Goal: Information Seeking & Learning: Check status

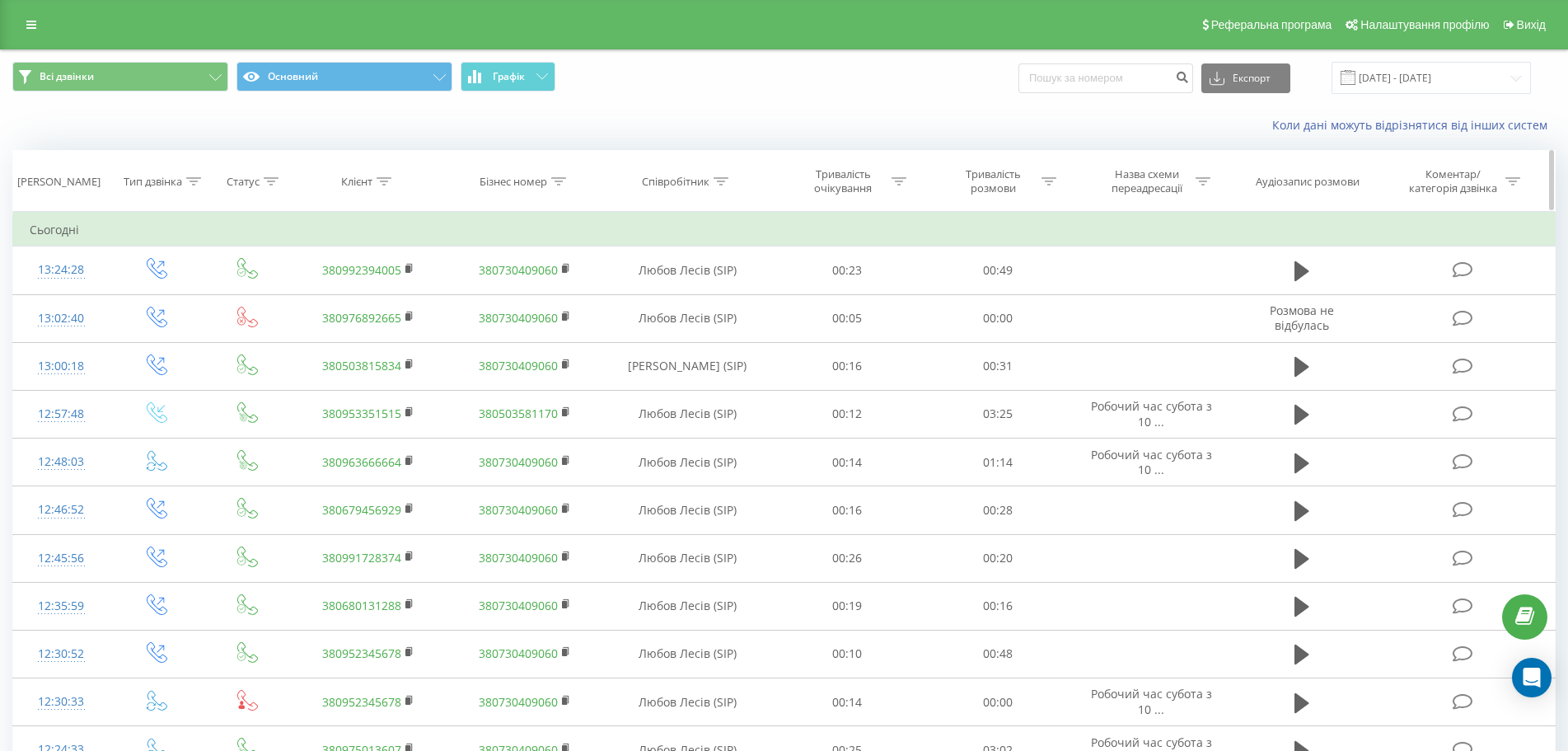
click at [390, 185] on icon at bounding box center [384, 180] width 15 height 8
click at [333, 289] on input "text" at bounding box center [369, 300] width 145 height 29
paste input "380977118181"
type input "380977118181"
click button "OK" at bounding box center [403, 332] width 70 height 21
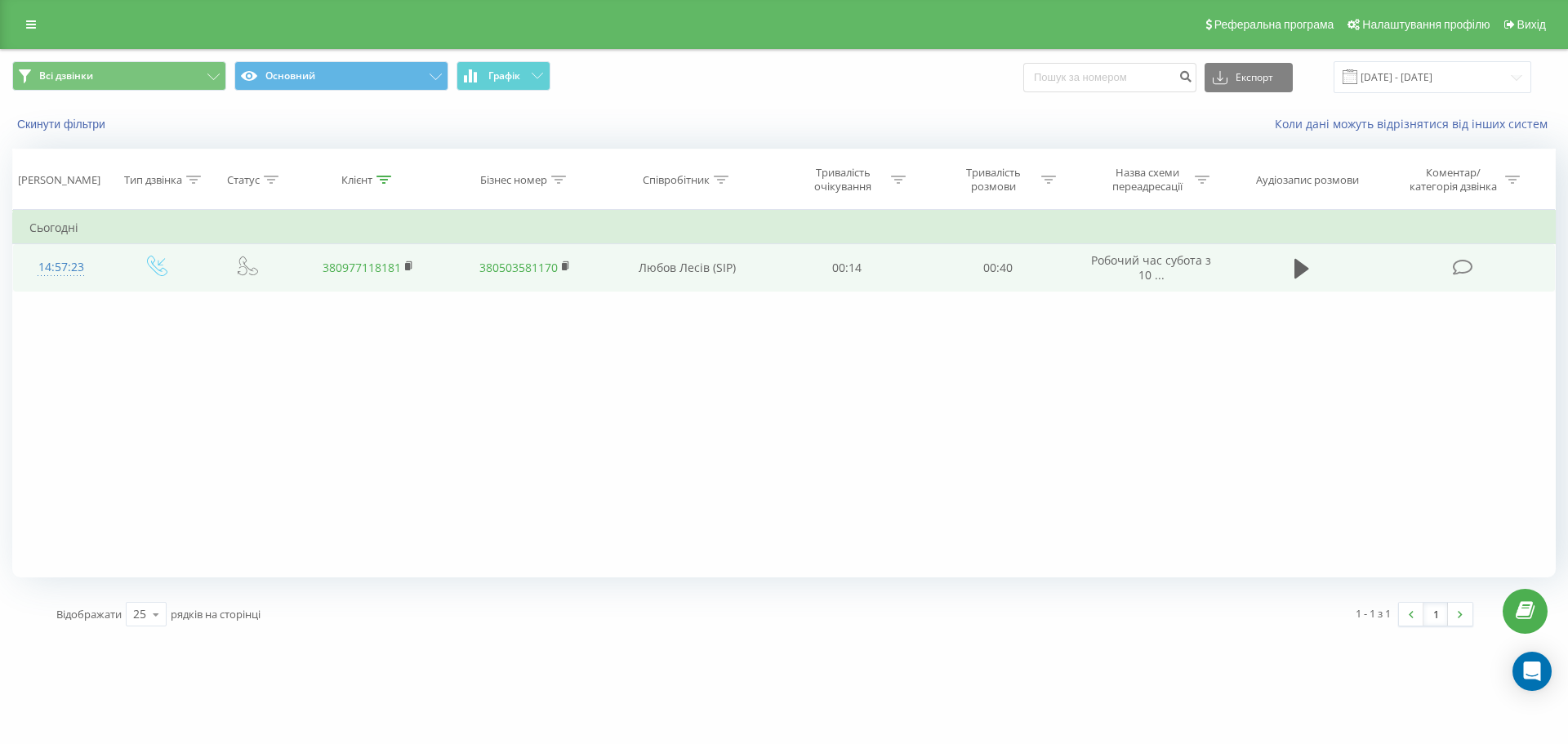
click at [1285, 260] on td at bounding box center [1302, 268] width 145 height 47
click at [1299, 268] on icon at bounding box center [1301, 268] width 15 height 20
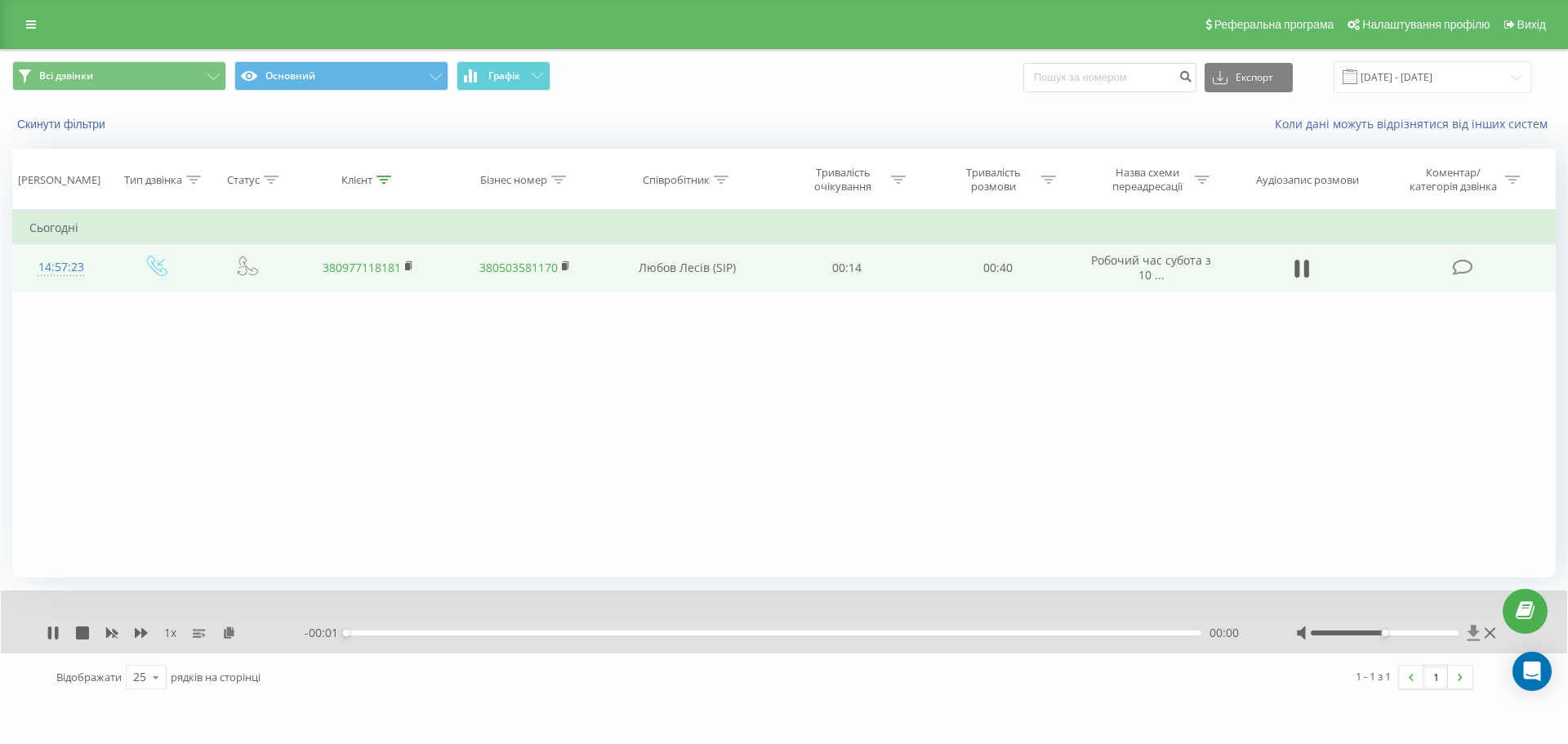
click at [1474, 632] on icon at bounding box center [1474, 631] width 12 height 15
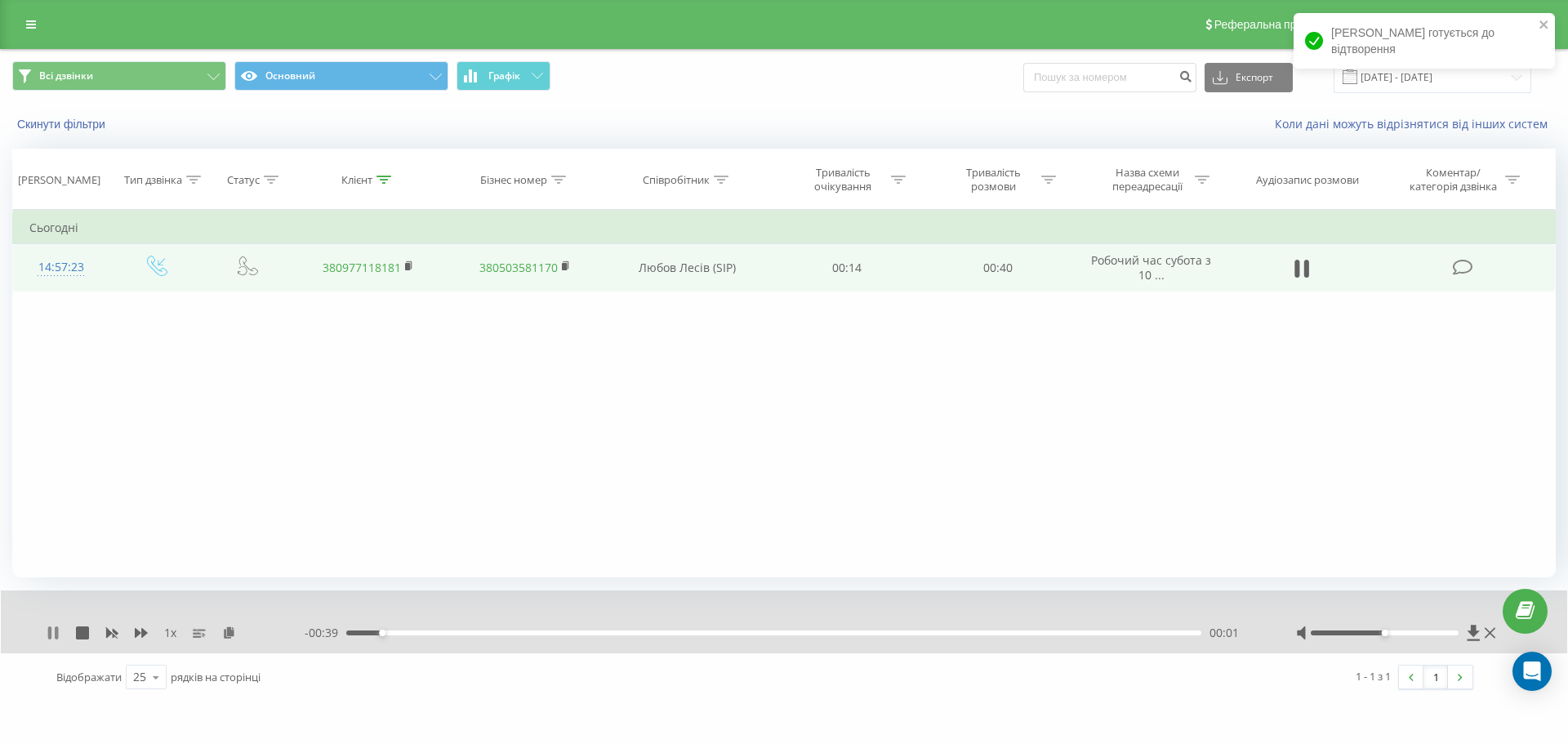
click at [54, 629] on icon at bounding box center [52, 632] width 13 height 13
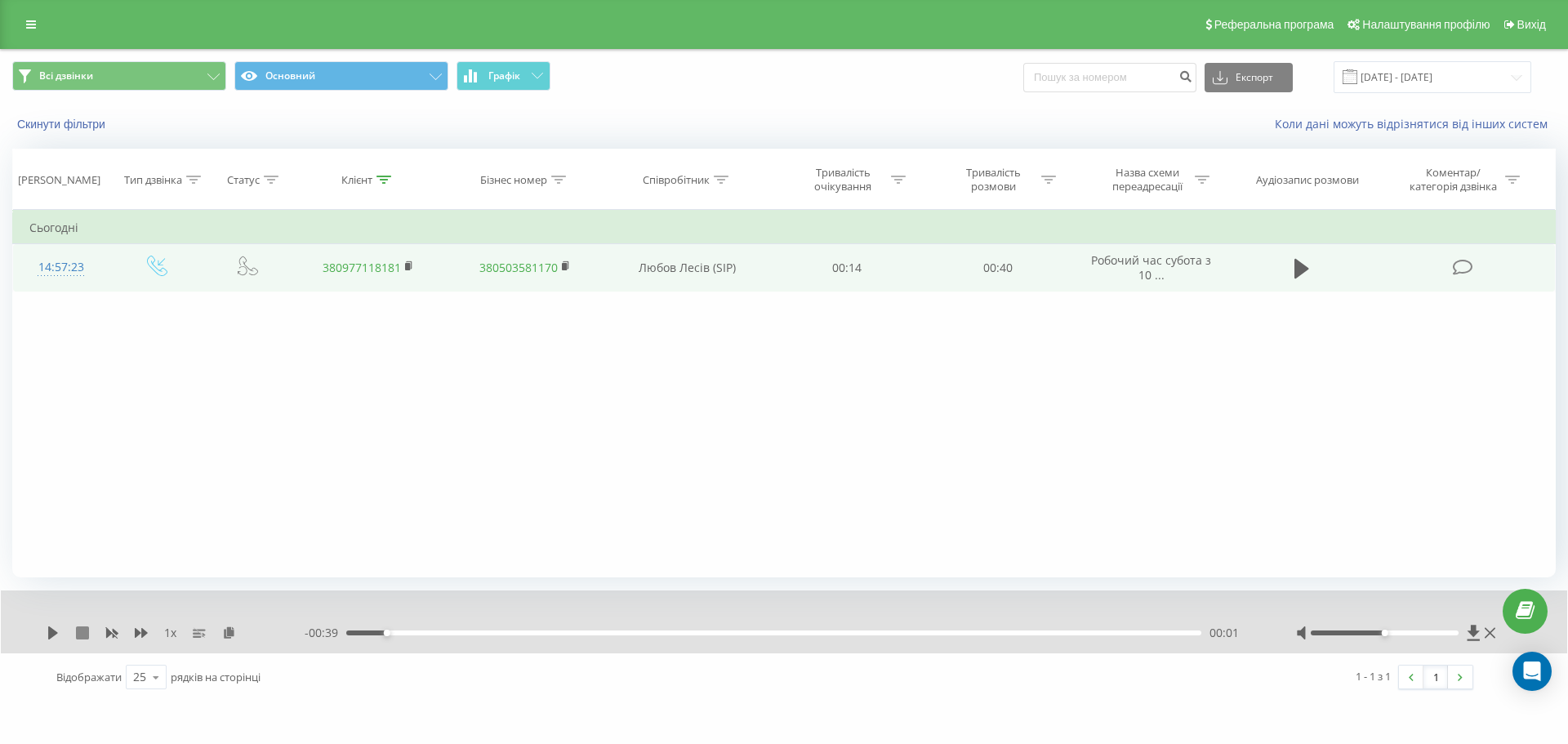
click at [85, 628] on icon at bounding box center [82, 632] width 13 height 13
click at [1473, 631] on icon at bounding box center [1474, 631] width 12 height 15
click at [1474, 629] on icon at bounding box center [1474, 631] width 12 height 15
click at [406, 268] on rect at bounding box center [407, 267] width 5 height 7
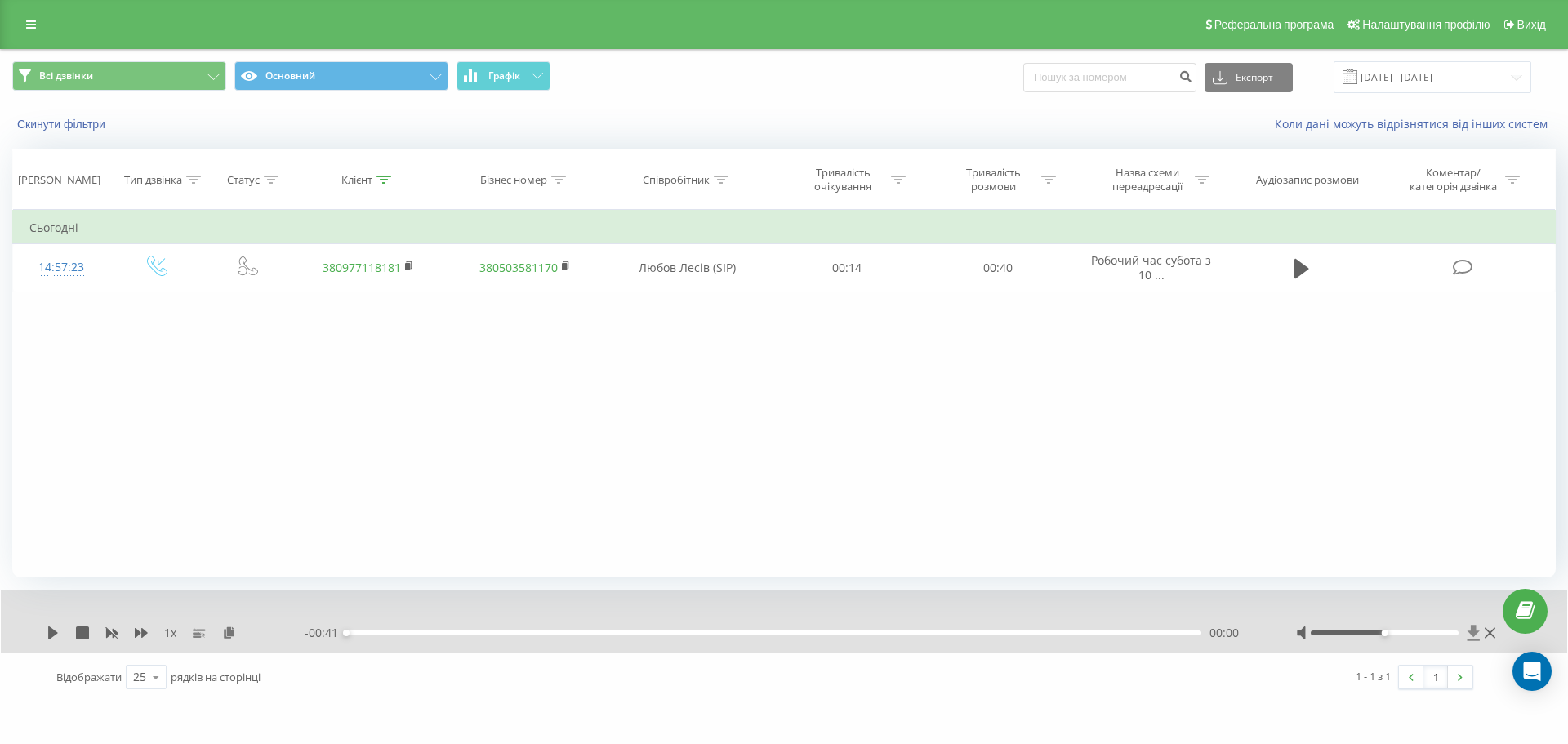
click at [1474, 632] on icon at bounding box center [1474, 631] width 12 height 15
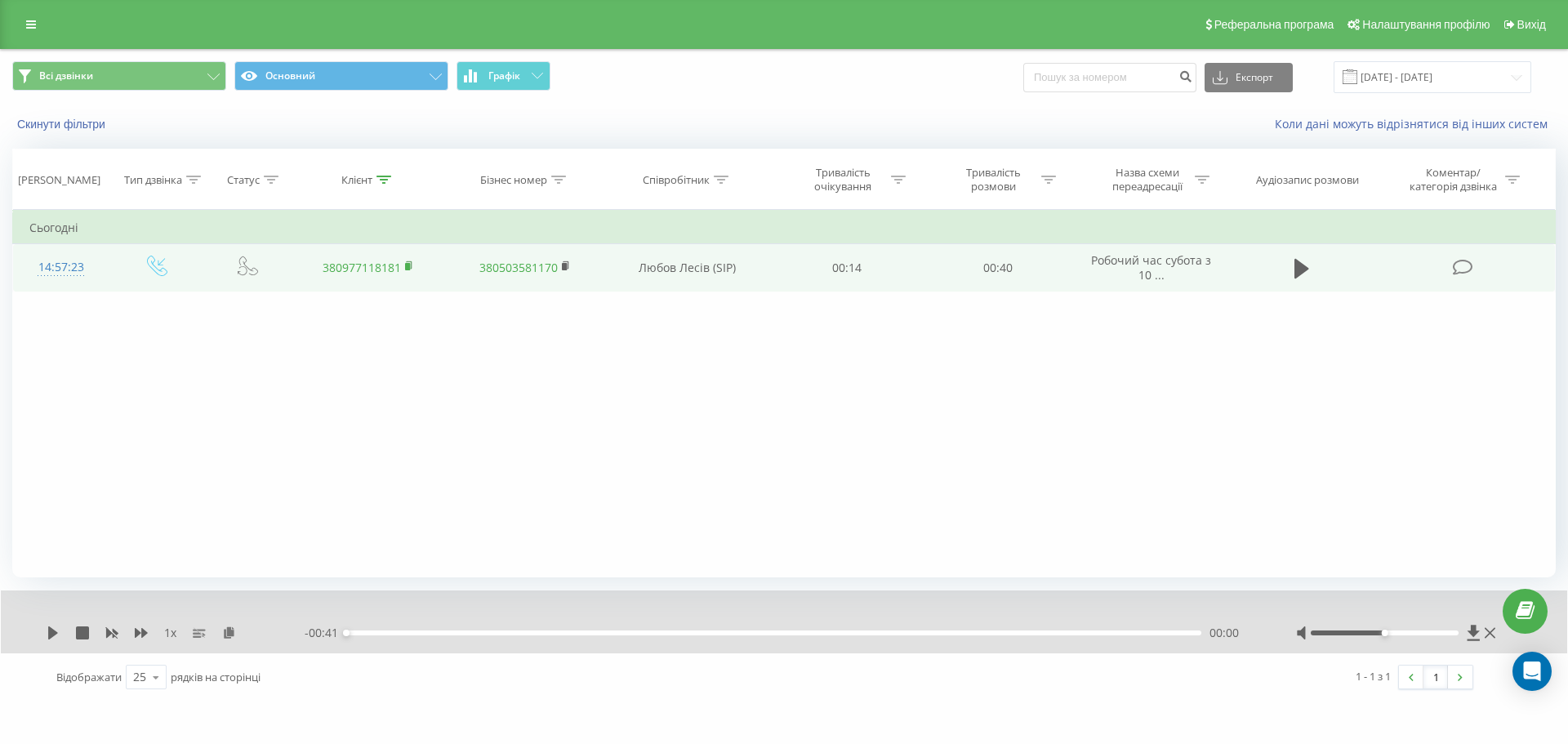
click at [406, 266] on rect at bounding box center [407, 267] width 5 height 7
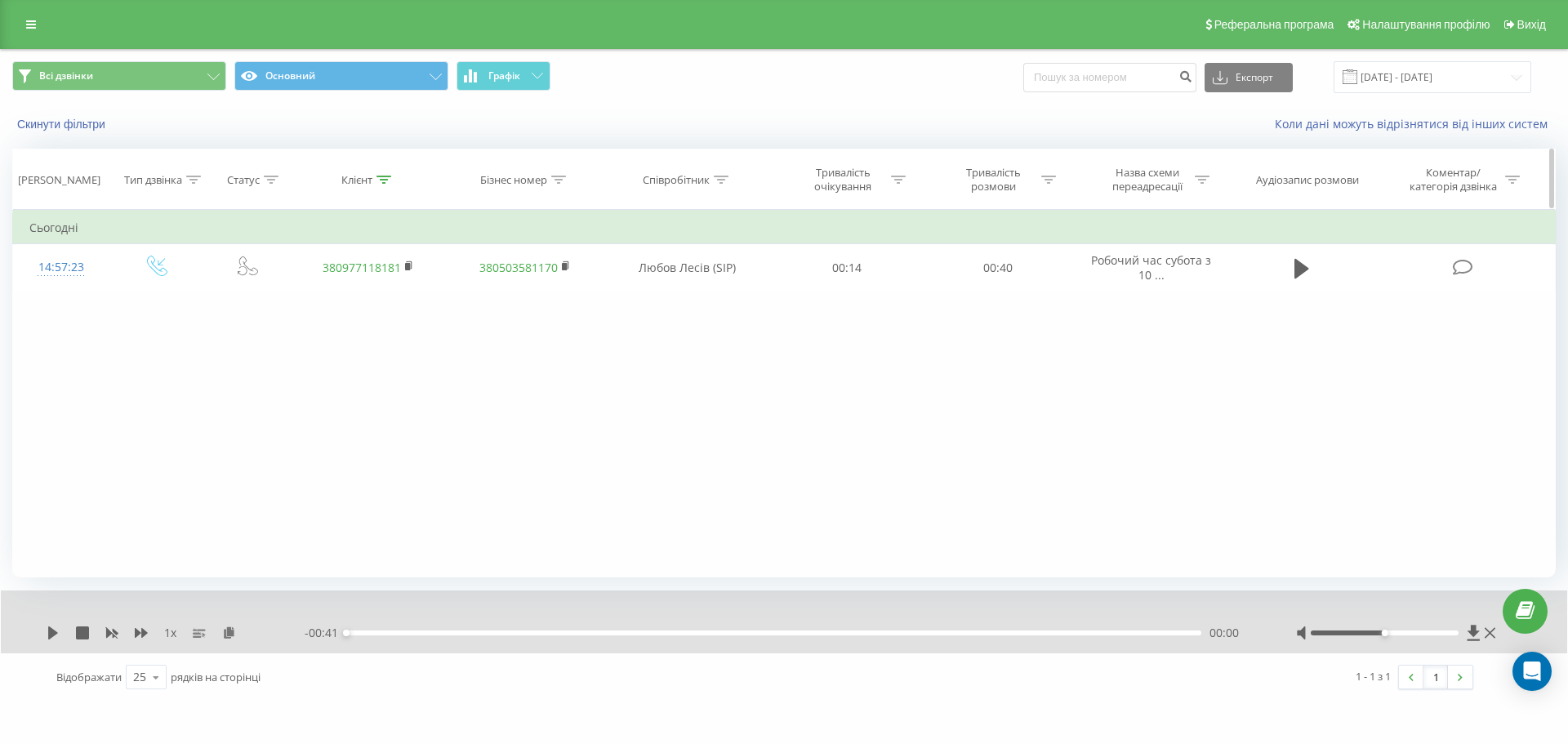
click at [358, 186] on div "Клієнт" at bounding box center [357, 180] width 31 height 14
drag, startPoint x: 373, startPoint y: 307, endPoint x: 212, endPoint y: 293, distance: 161.6
click at [212, 293] on div "Фільтрувати за умовою Дорівнює Введіть значення Скасувати OK Фільтрувати за умо…" at bounding box center [784, 393] width 1543 height 367
click button "OK" at bounding box center [403, 329] width 69 height 20
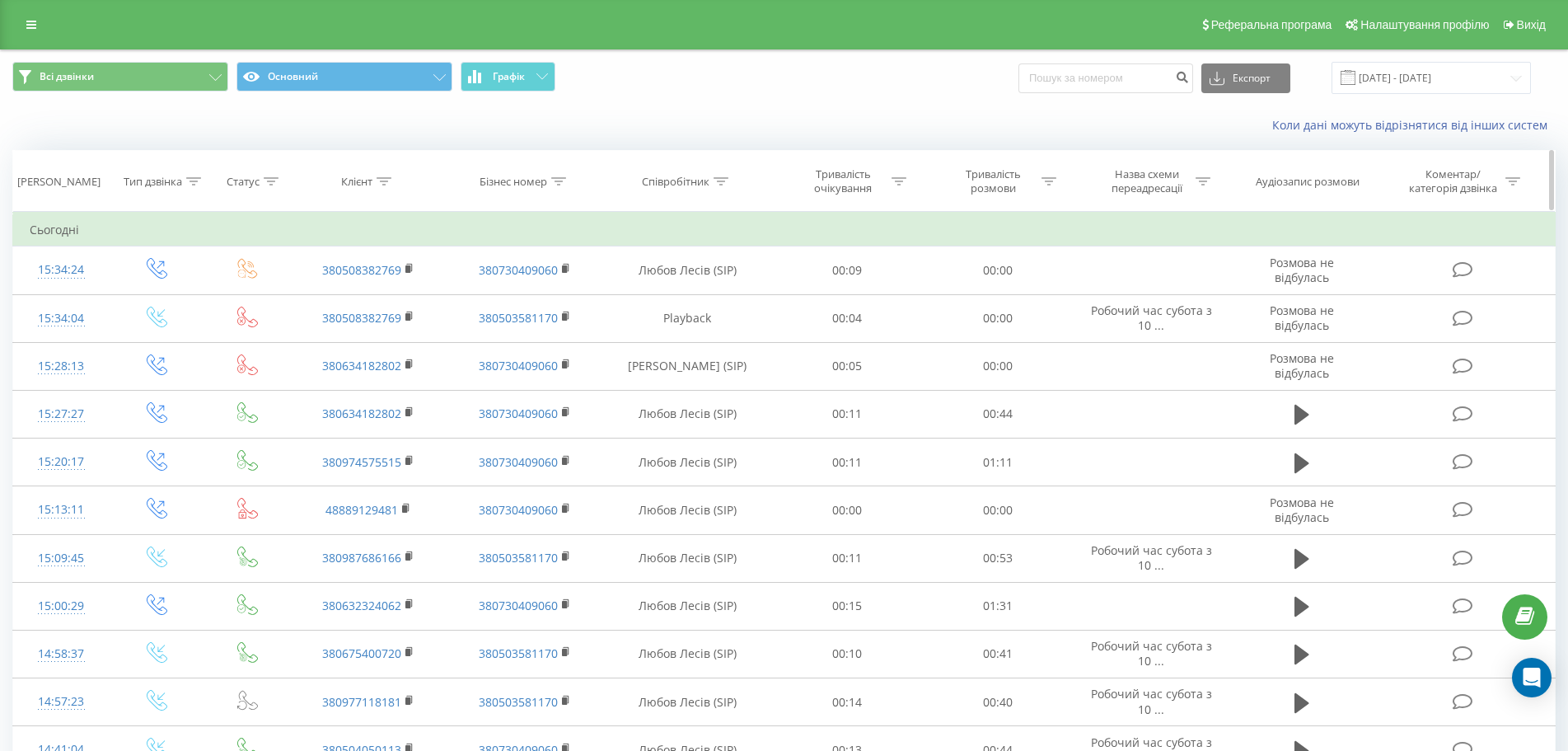
click at [711, 185] on div "Співробітник" at bounding box center [685, 182] width 86 height 14
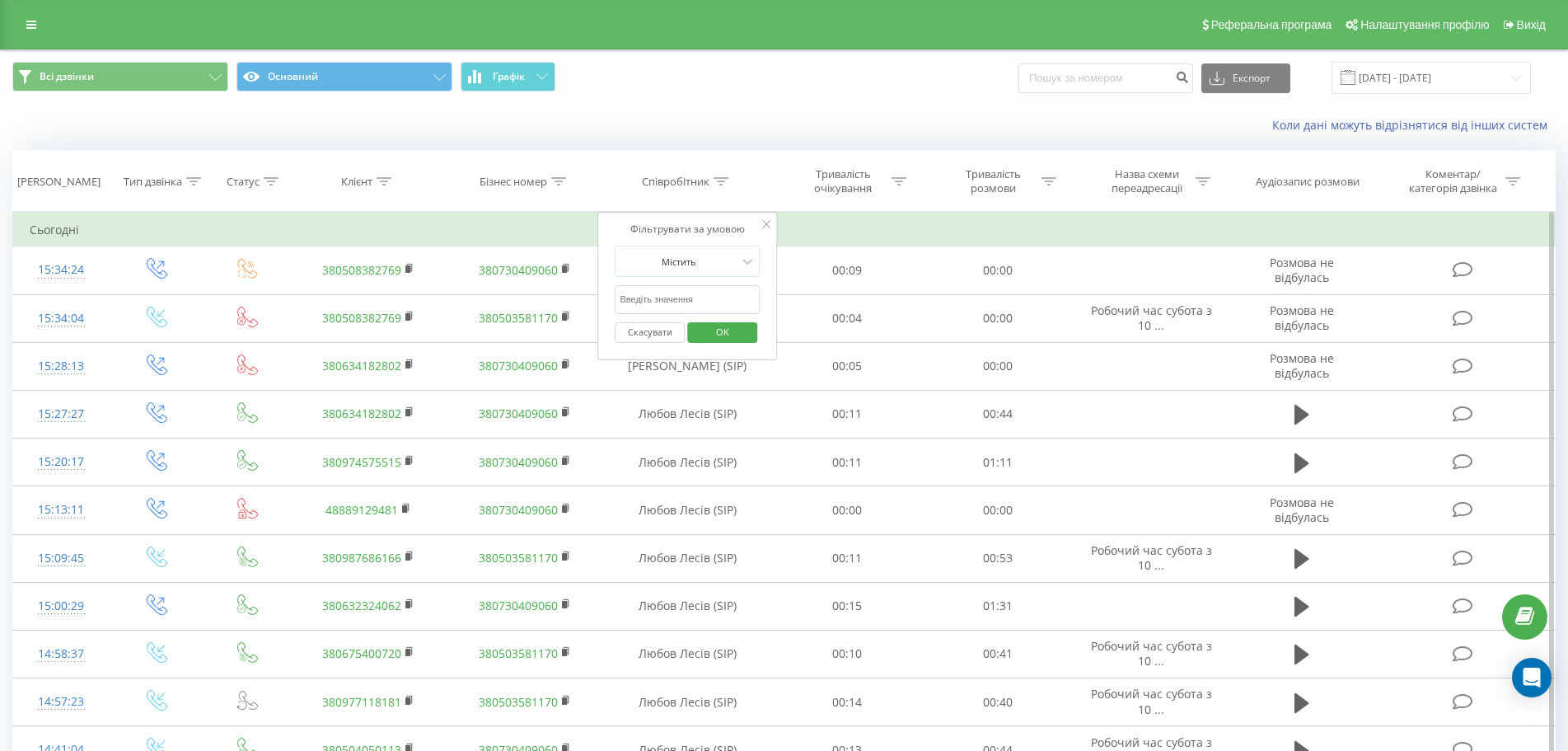
click at [668, 303] on input "text" at bounding box center [688, 300] width 145 height 29
click button "OK" at bounding box center [723, 332] width 70 height 21
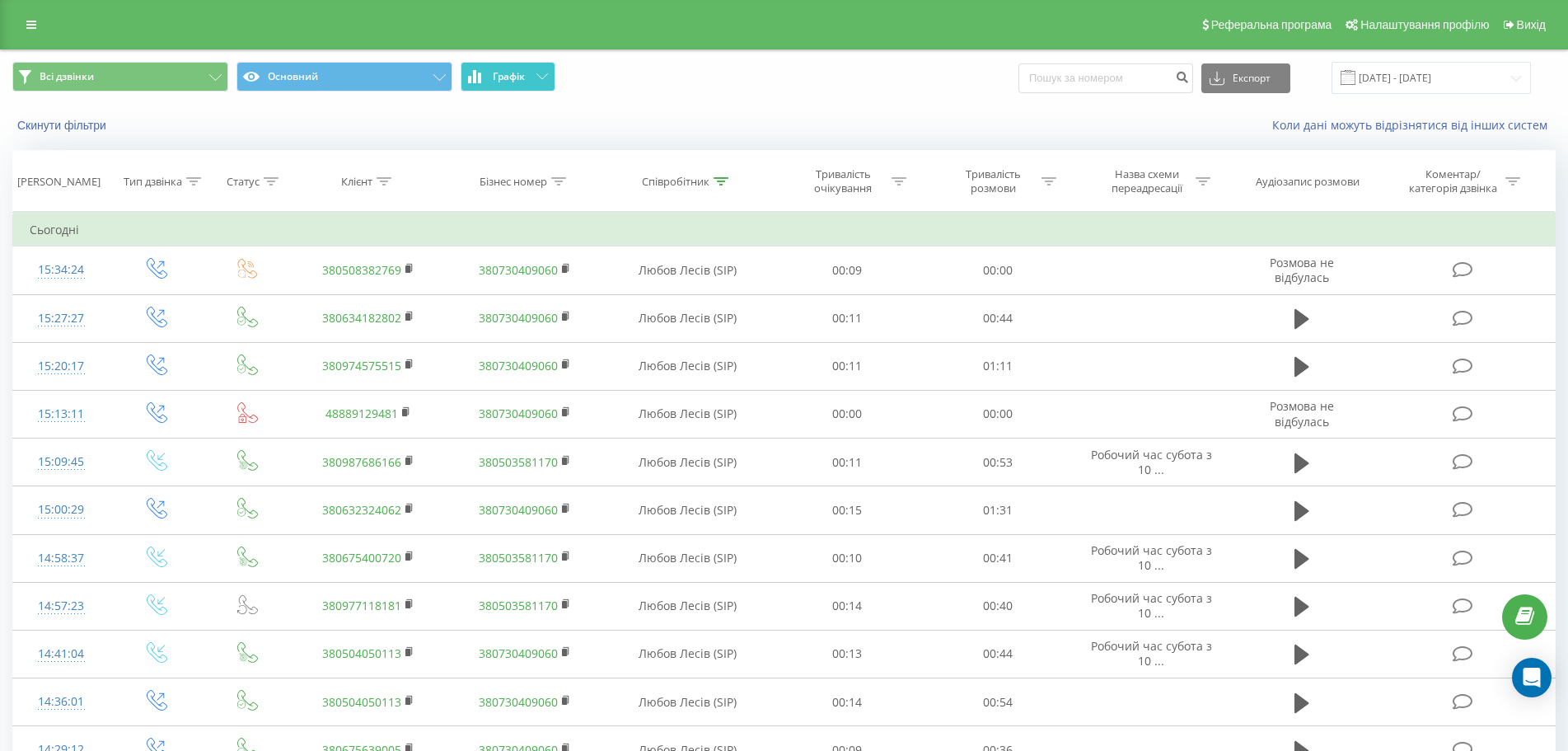
click at [519, 79] on span "Графік" at bounding box center [509, 76] width 32 height 12
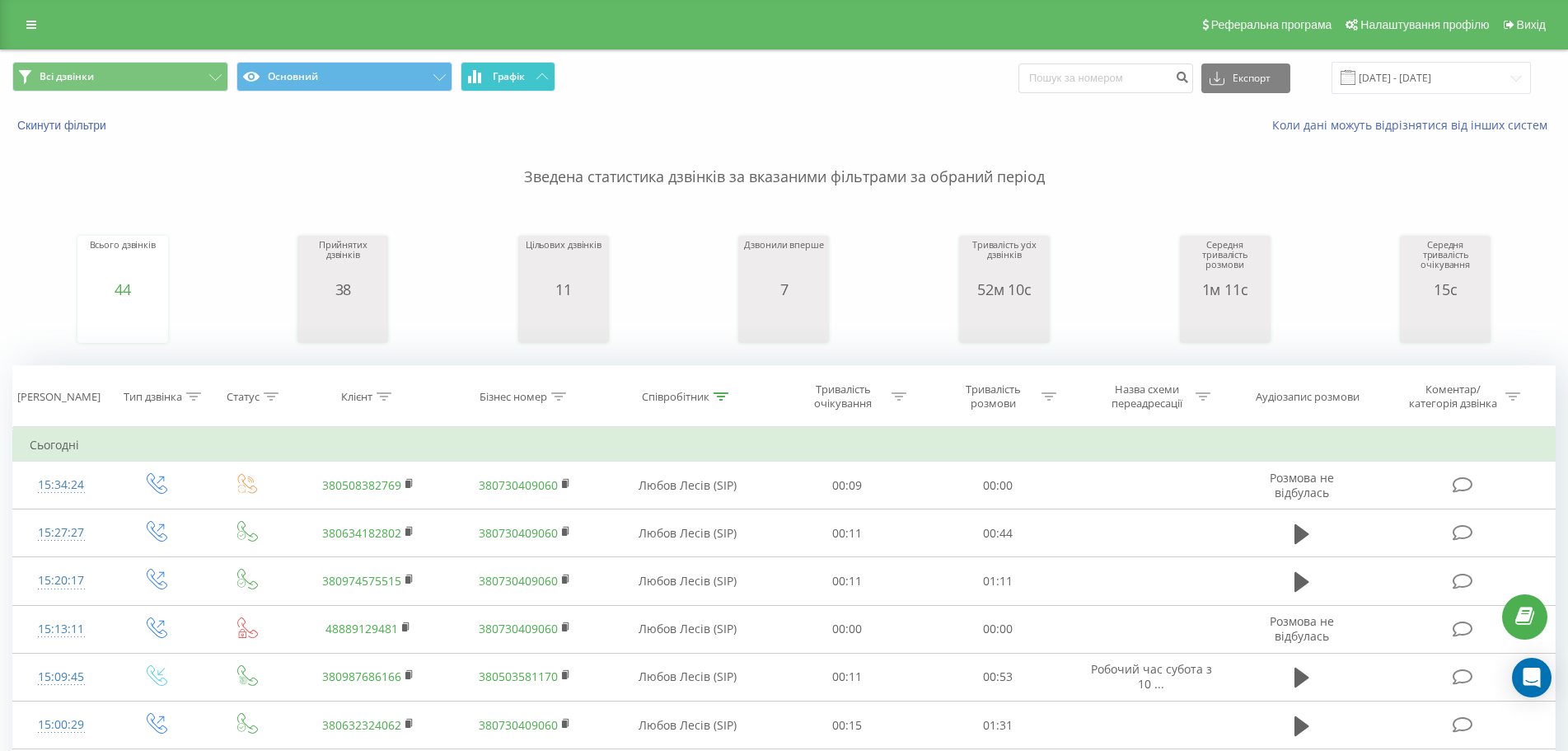
click at [519, 79] on span "Графік" at bounding box center [509, 76] width 32 height 12
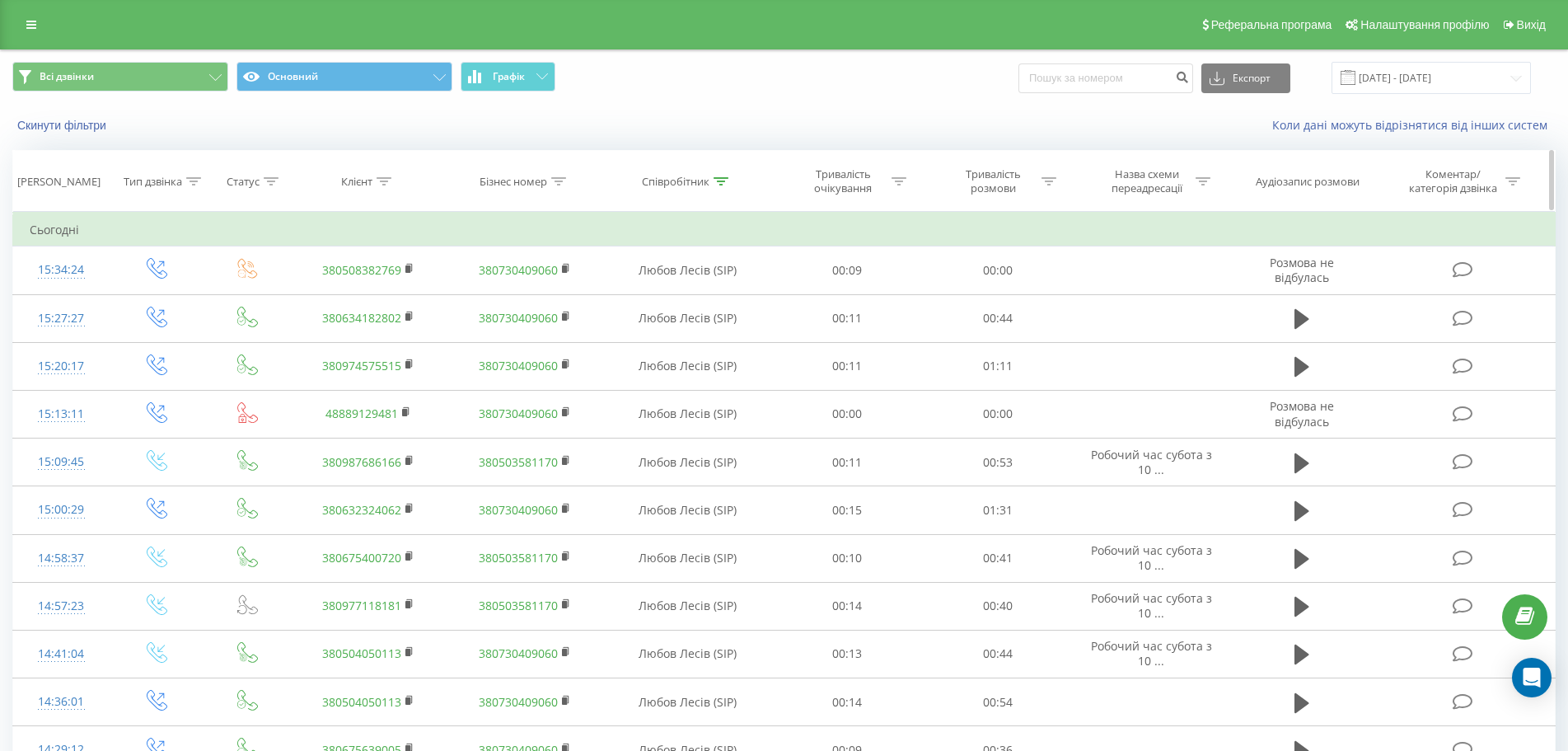
click at [717, 184] on icon at bounding box center [721, 180] width 15 height 8
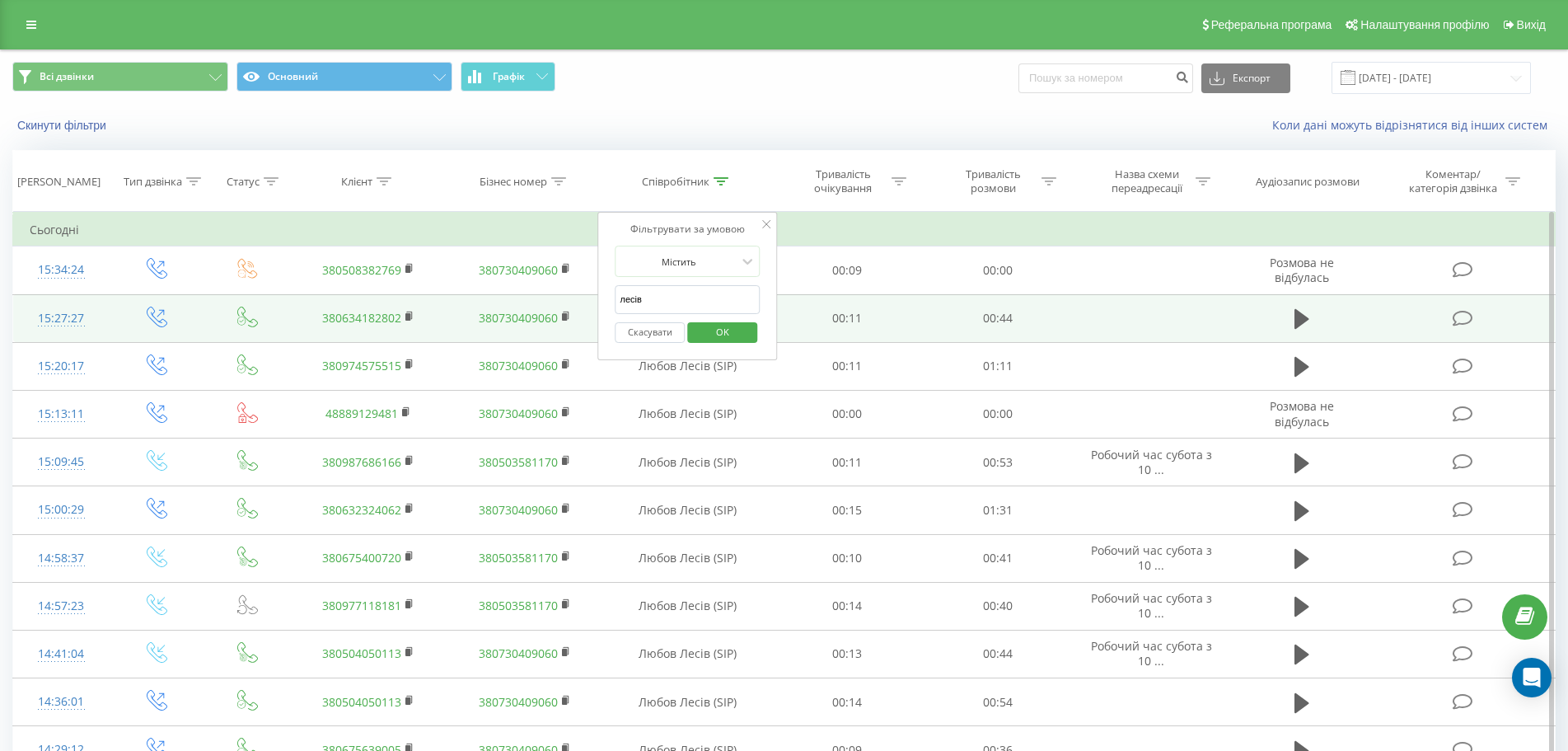
drag, startPoint x: 691, startPoint y: 298, endPoint x: 544, endPoint y: 298, distance: 147.0
type input "журав"
click button "OK" at bounding box center [723, 332] width 70 height 21
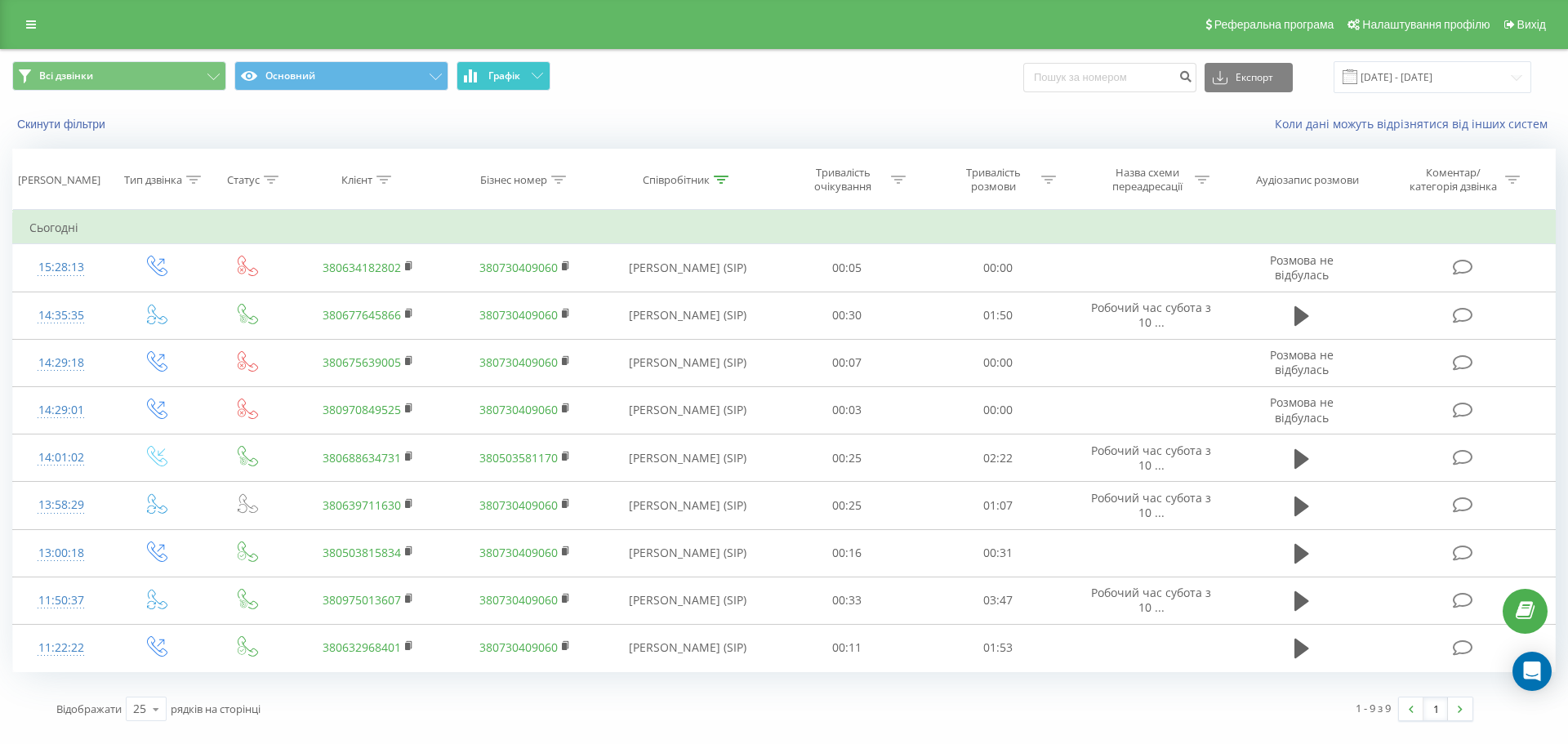
click at [528, 61] on button "Графік" at bounding box center [503, 76] width 94 height 29
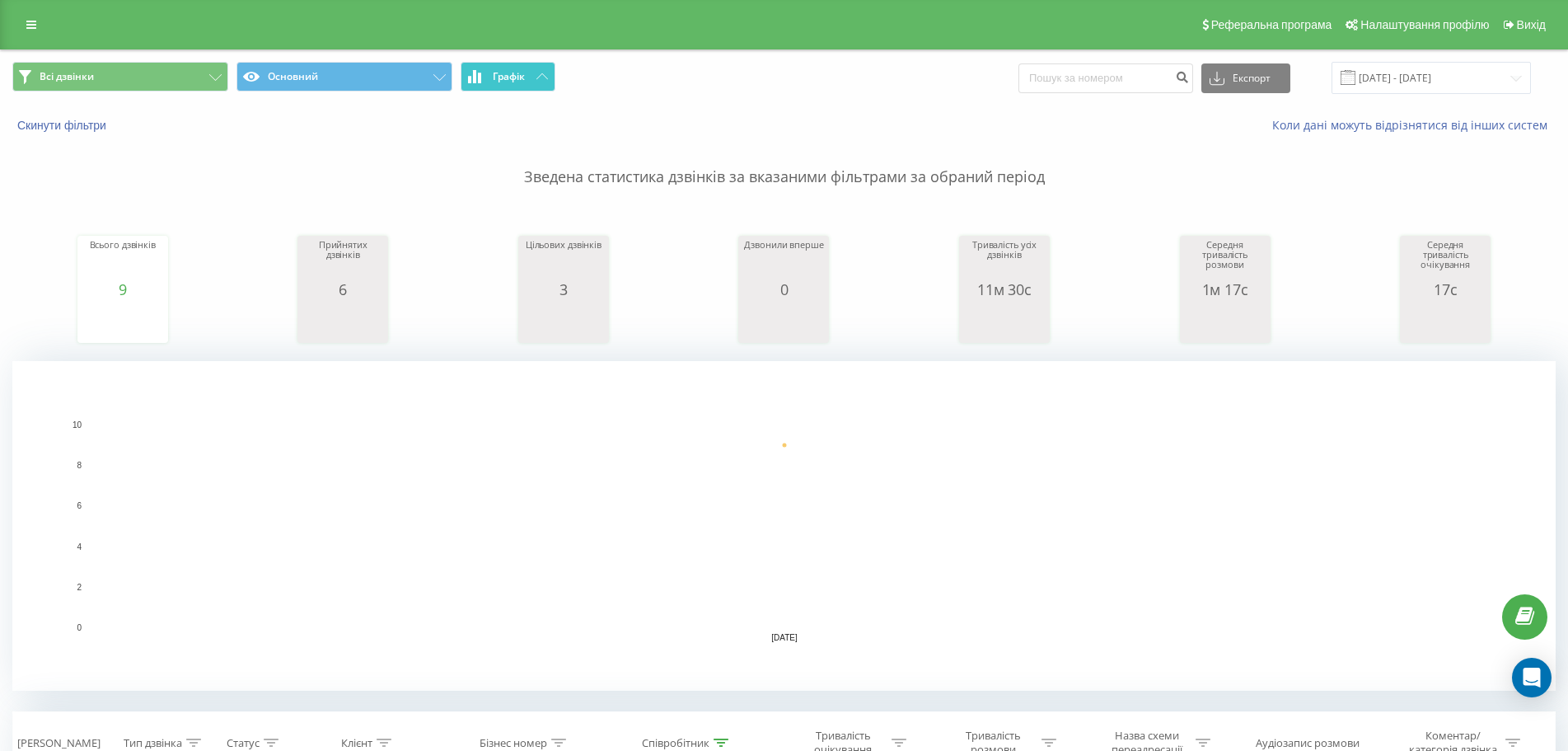
click at [533, 63] on button "Графік" at bounding box center [508, 76] width 95 height 30
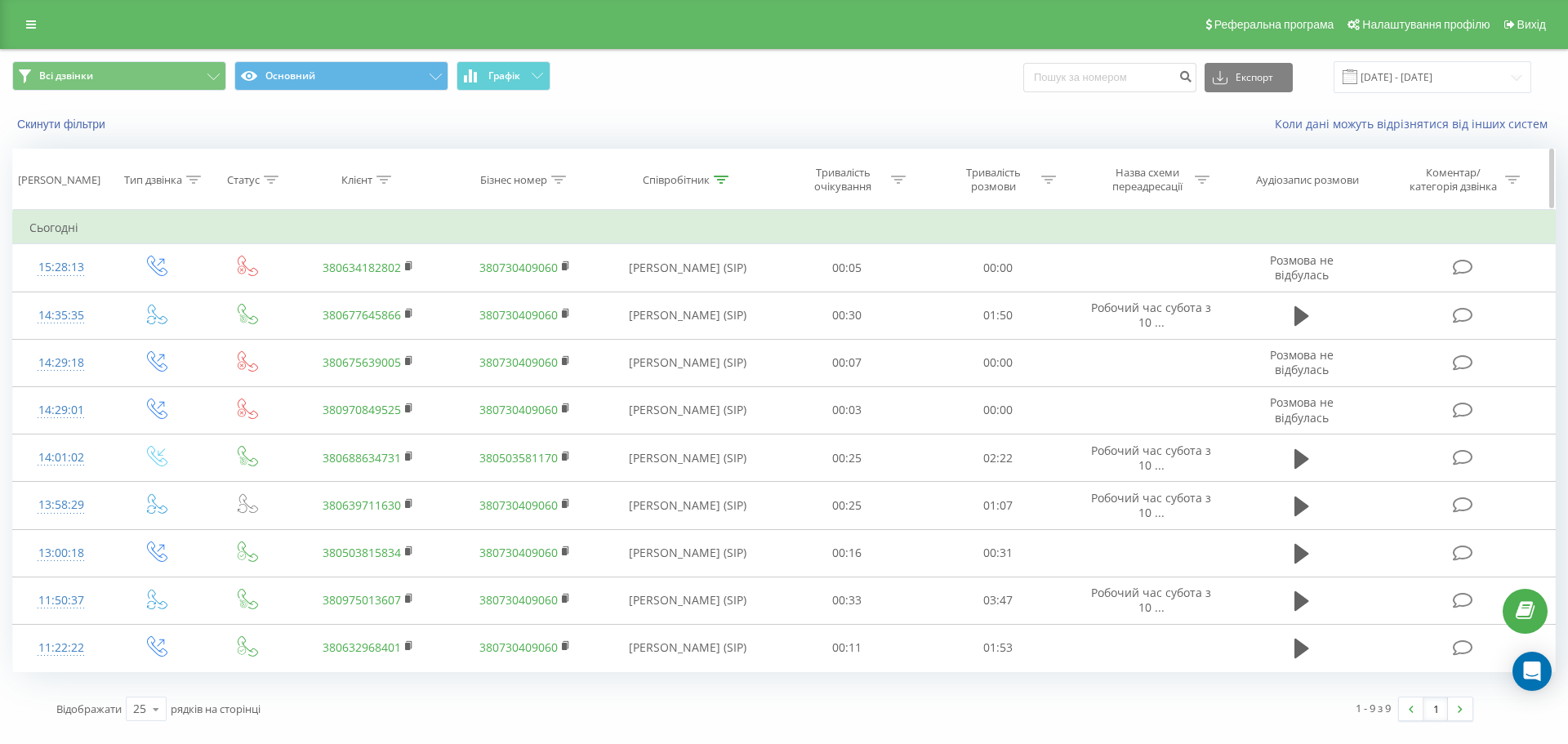
click at [712, 169] on th "Співробітник" at bounding box center [688, 180] width 169 height 60
click at [711, 184] on div "Співробітник" at bounding box center [686, 180] width 85 height 14
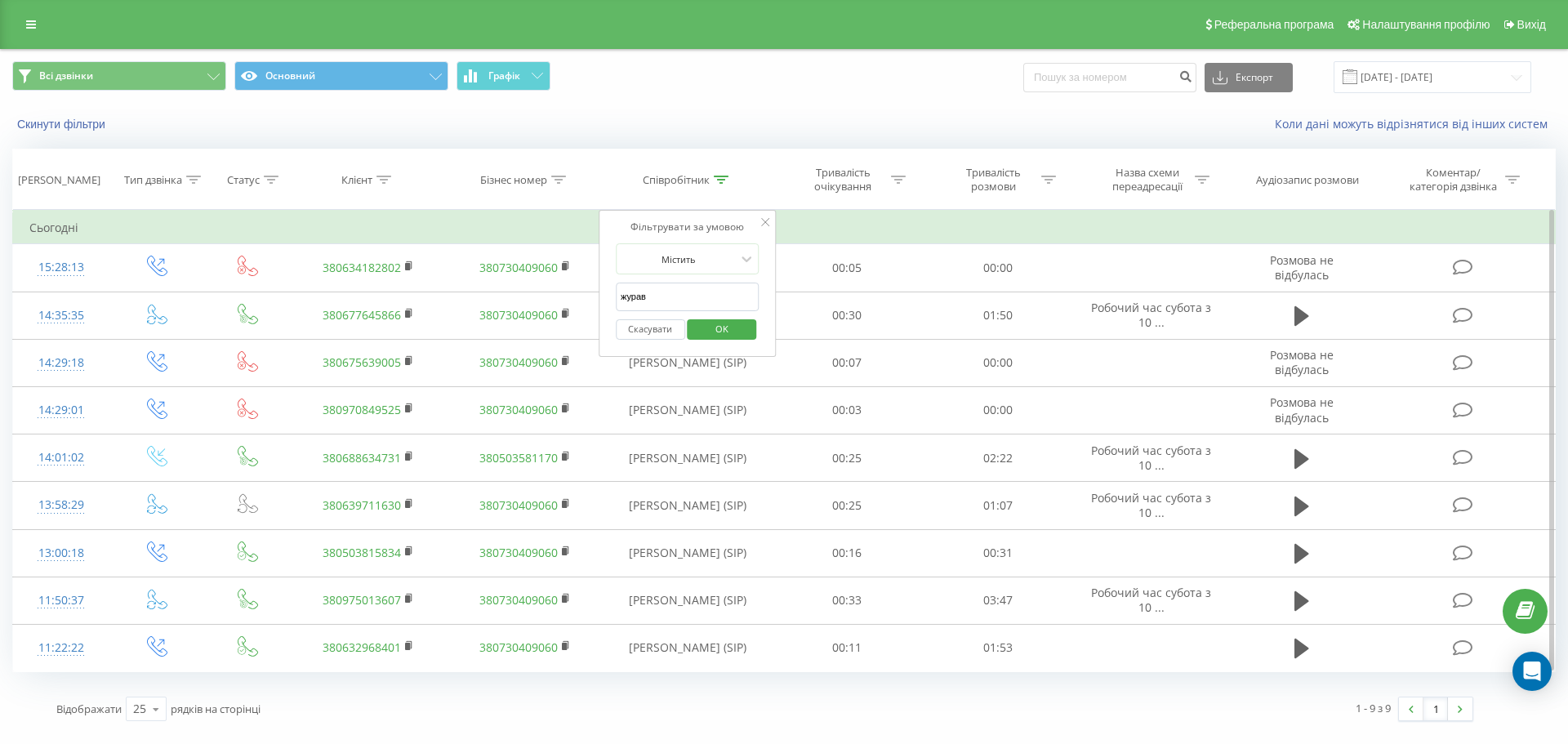
drag, startPoint x: 689, startPoint y: 290, endPoint x: 602, endPoint y: 304, distance: 88.1
click at [605, 304] on div "Фільтрувати за умовою Містить журав Скасувати OK" at bounding box center [688, 283] width 178 height 147
click button "OK" at bounding box center [722, 329] width 69 height 20
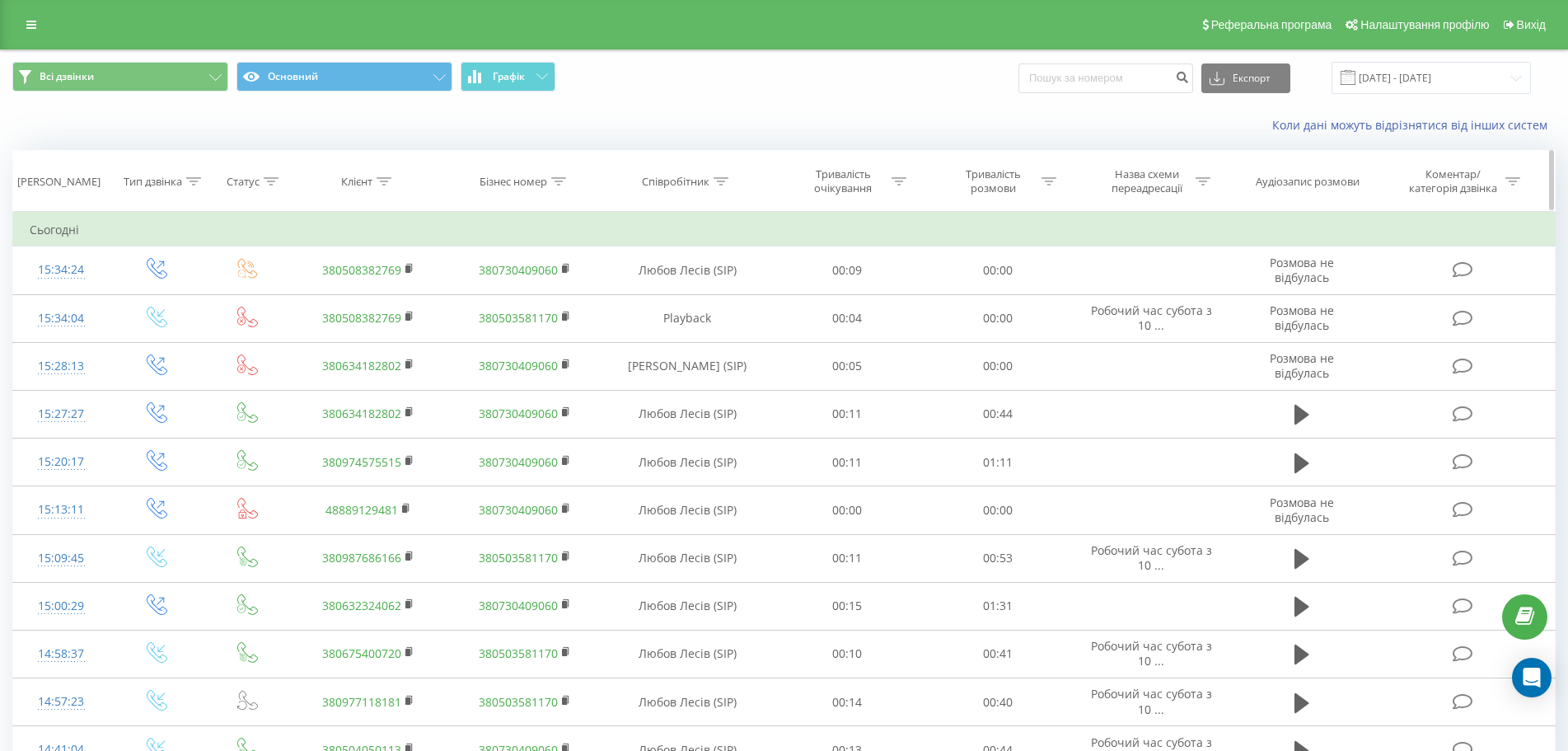
click at [378, 183] on icon at bounding box center [384, 180] width 15 height 8
click at [350, 293] on input "text" at bounding box center [369, 300] width 145 height 29
paste input "380675636751"
type input "380675636751"
click button "OK" at bounding box center [403, 332] width 70 height 21
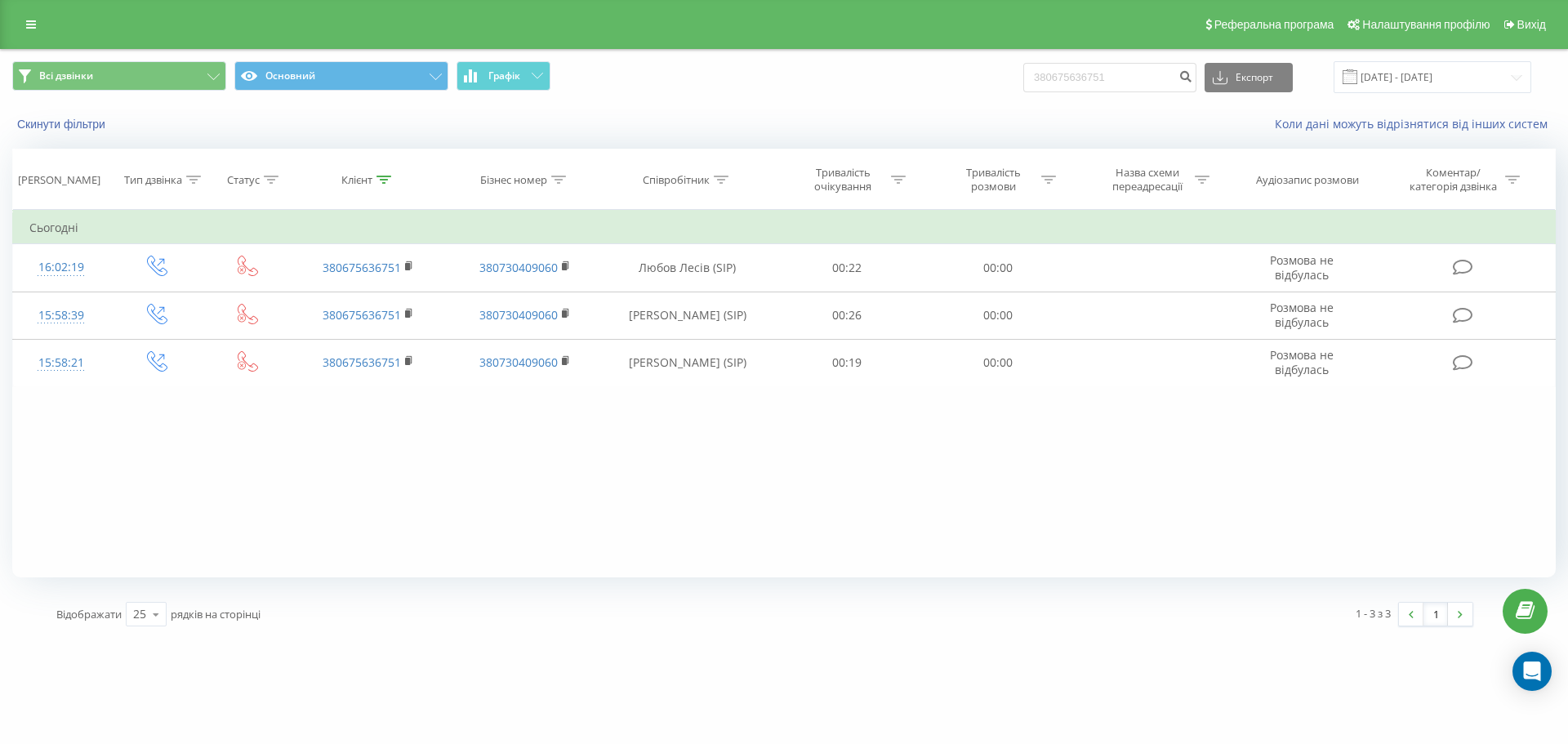
click at [378, 177] on icon at bounding box center [383, 179] width 15 height 8
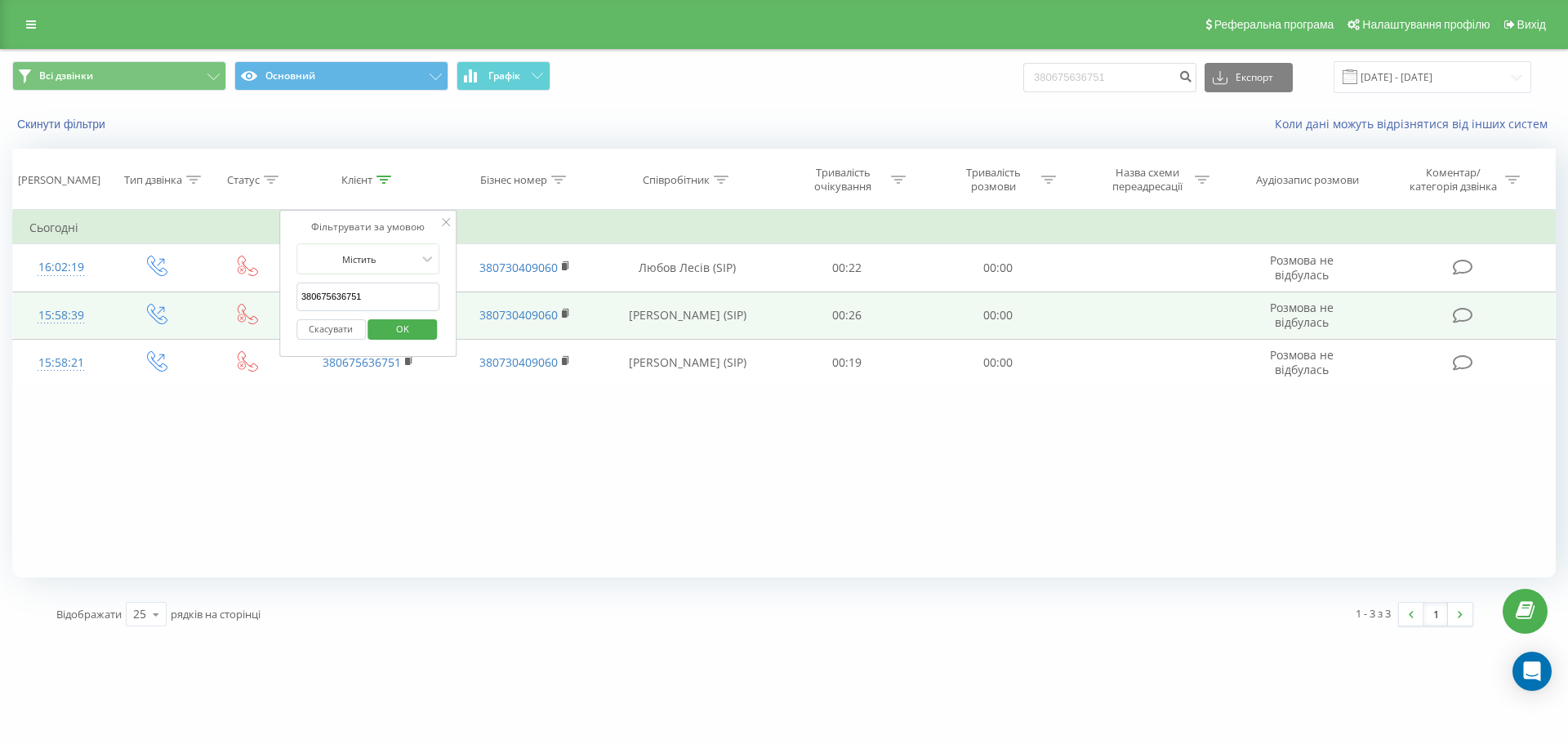
drag, startPoint x: 378, startPoint y: 292, endPoint x: 250, endPoint y: 299, distance: 128.2
click at [250, 299] on table "Фільтрувати за умовою Дорівнює Введіть значення Скасувати OK Фільтрувати за умо…" at bounding box center [784, 298] width 1543 height 177
click button "OK" at bounding box center [403, 329] width 69 height 20
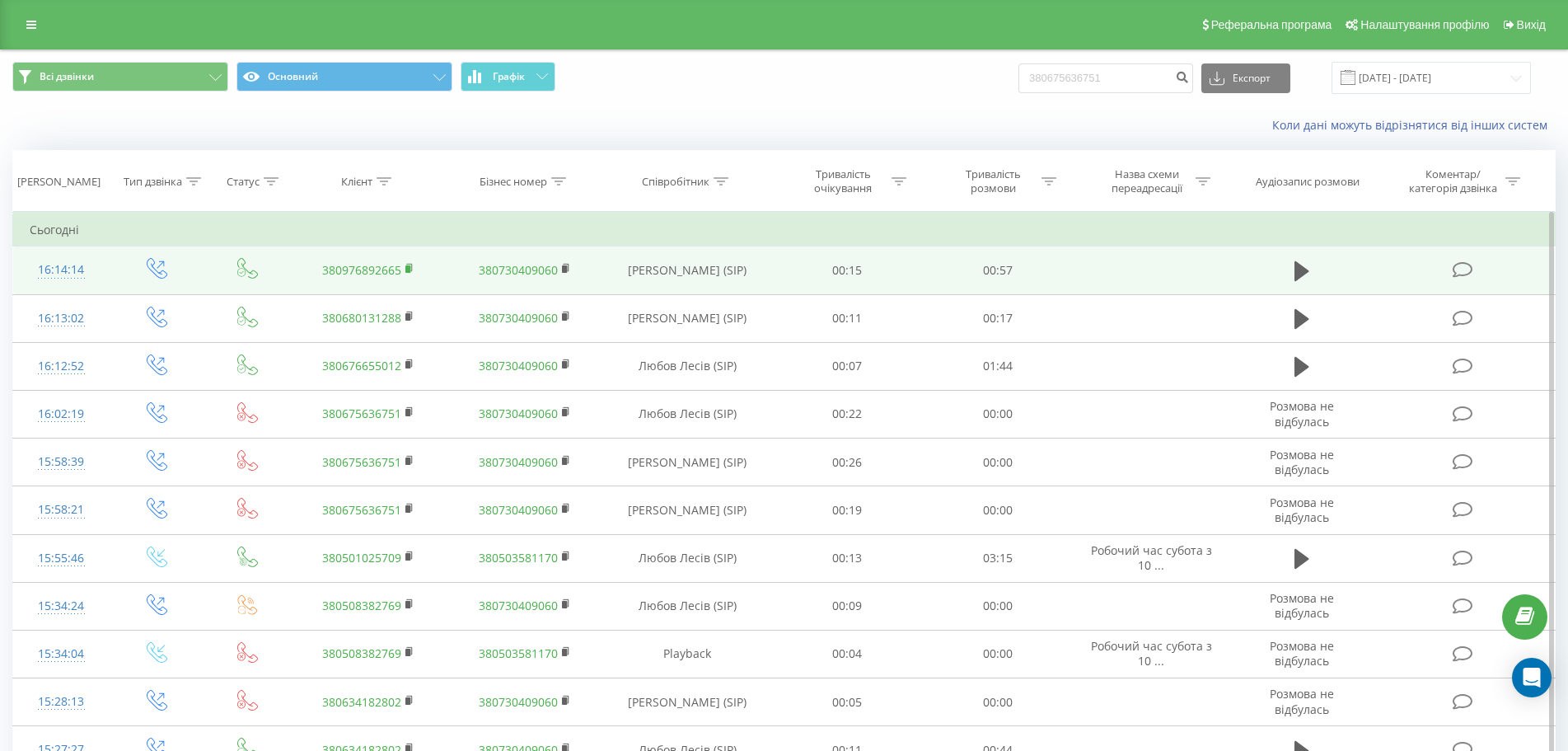
click at [407, 270] on rect at bounding box center [408, 269] width 5 height 7
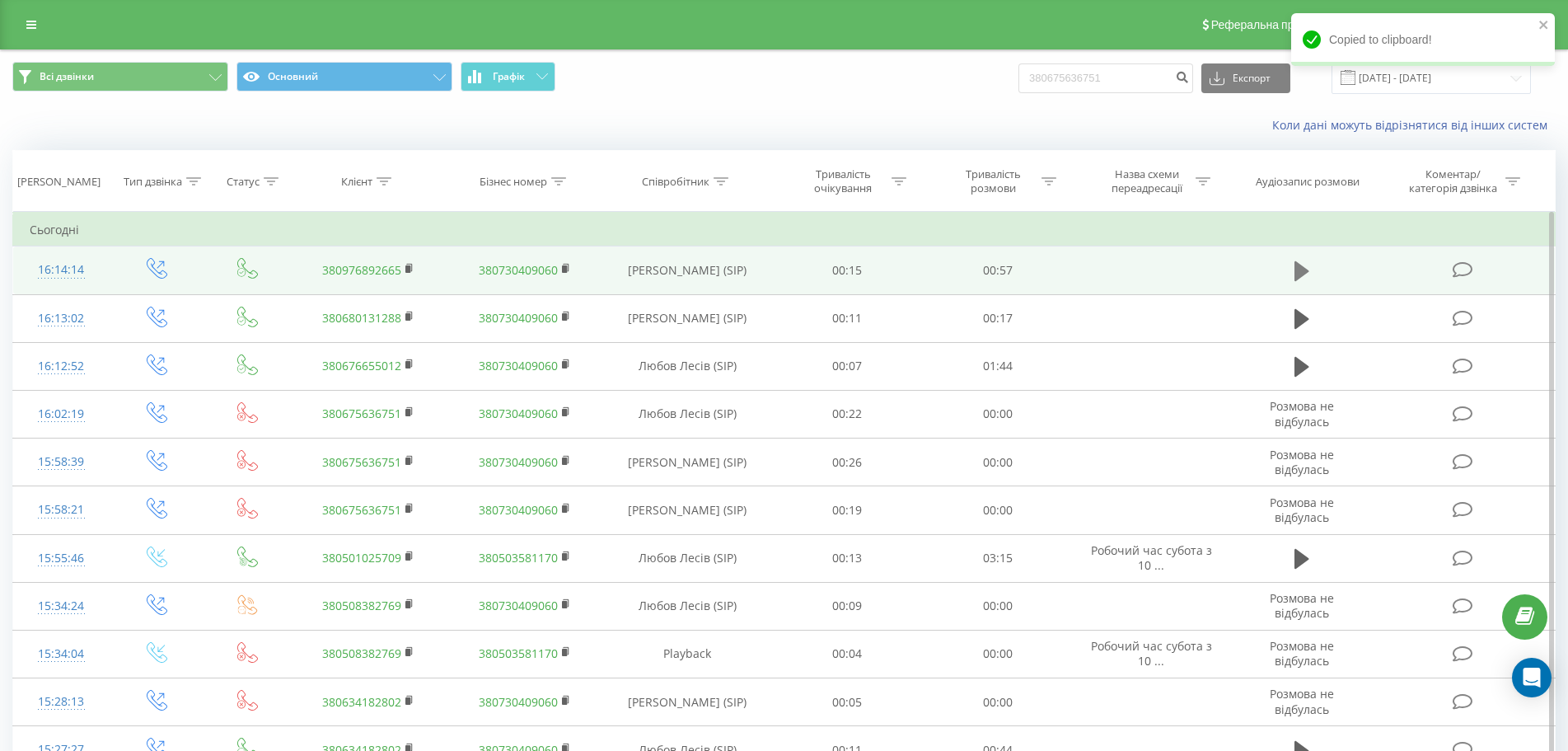
click at [1300, 267] on icon at bounding box center [1302, 271] width 15 height 20
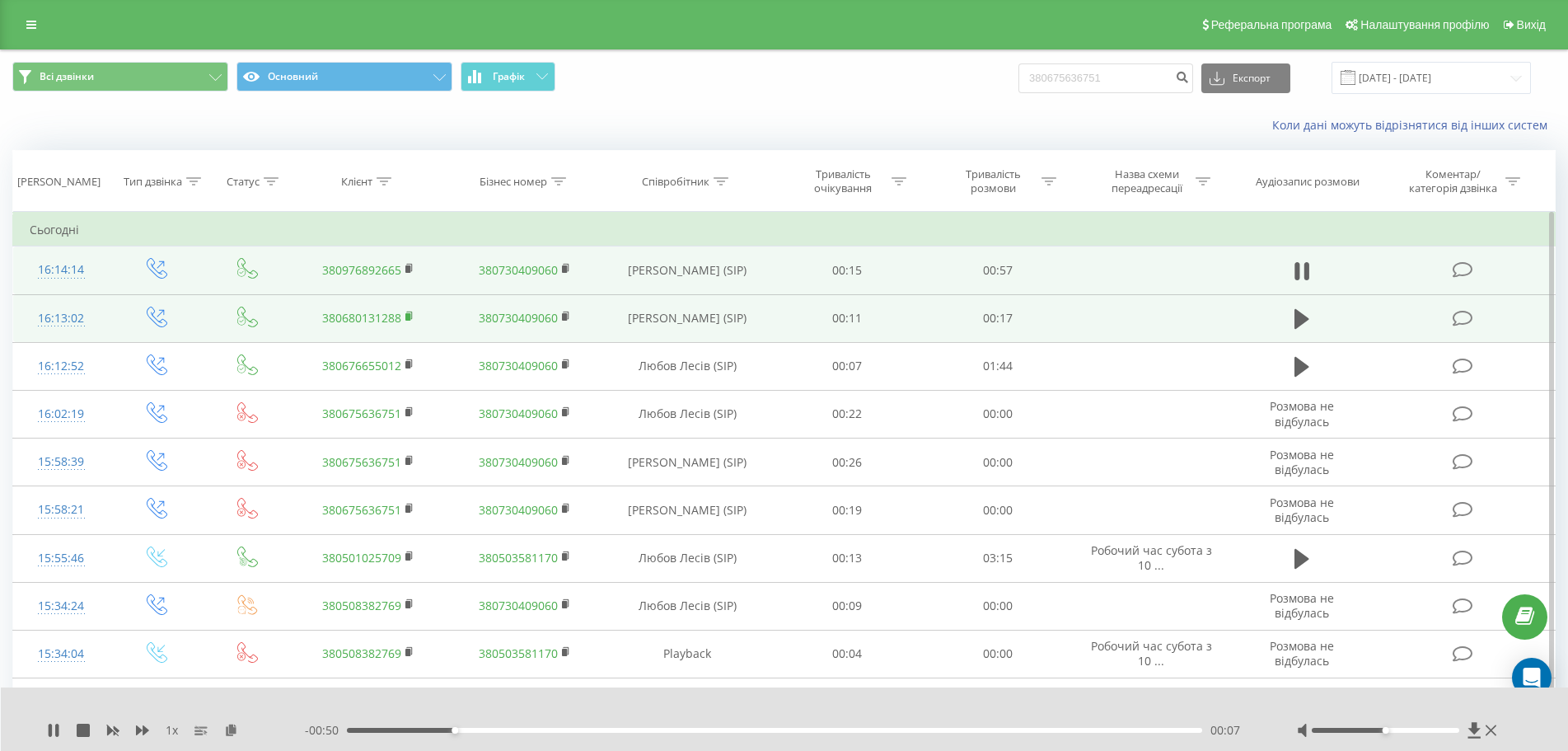
click at [408, 317] on rect at bounding box center [408, 317] width 5 height 7
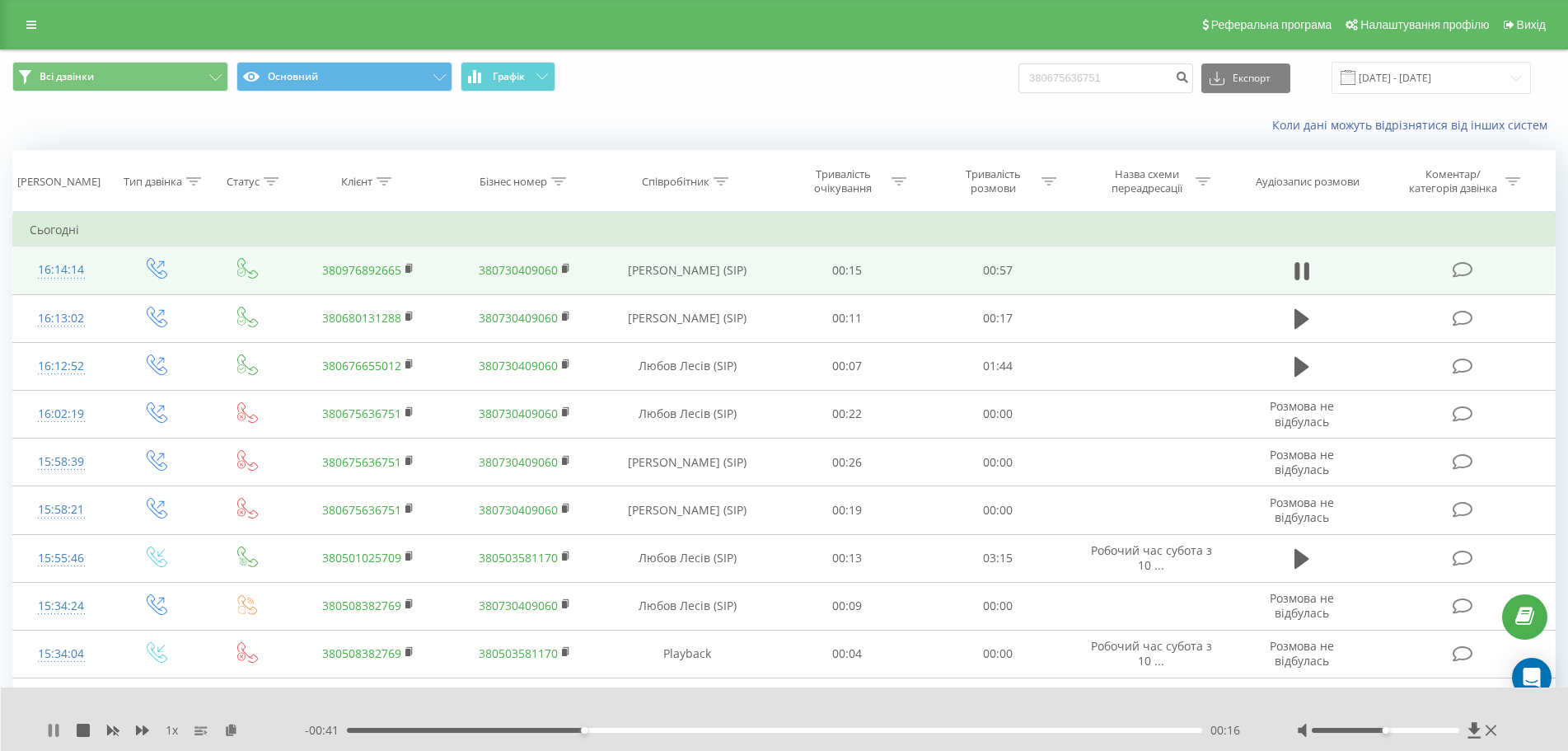
click at [53, 730] on icon at bounding box center [53, 729] width 13 height 13
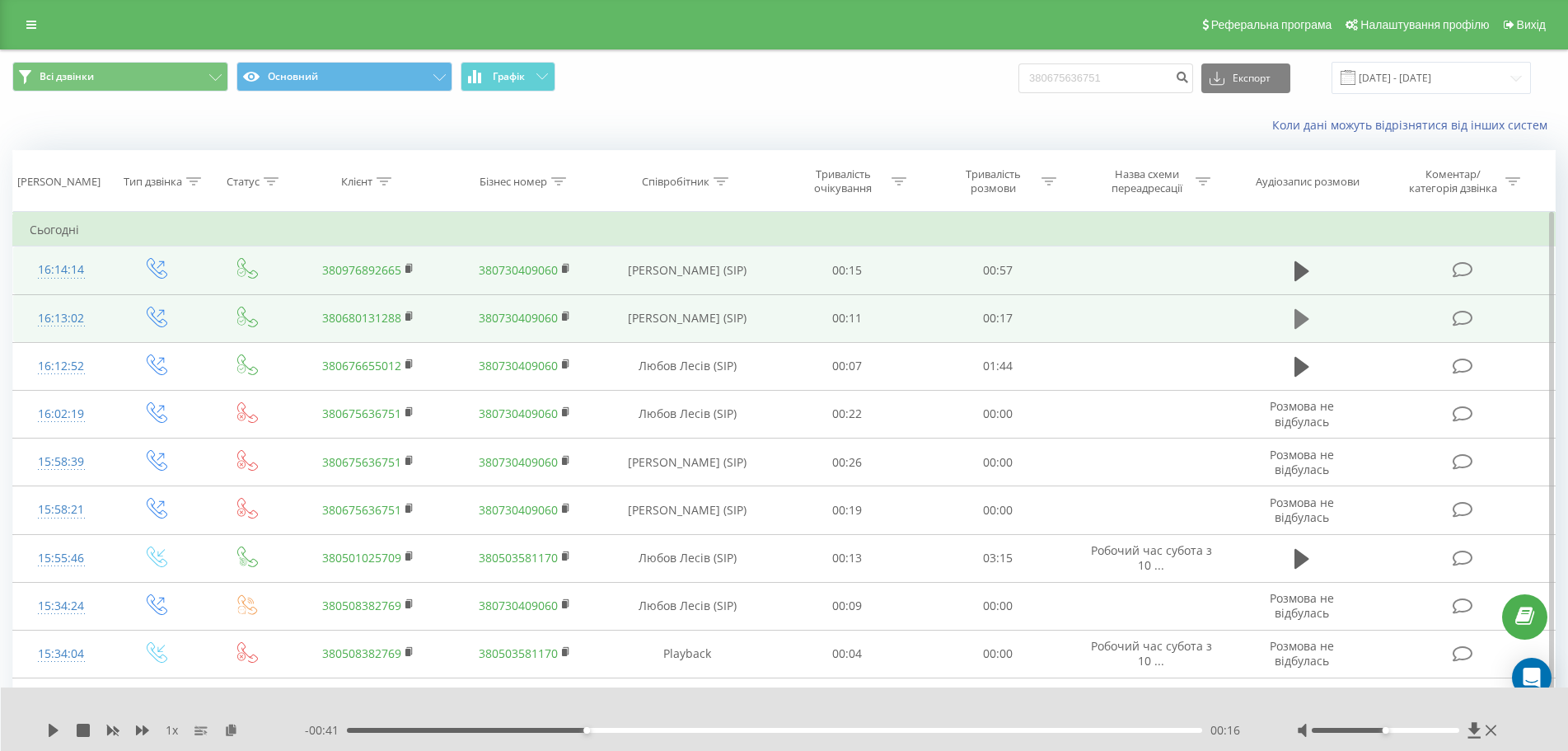
click at [1303, 315] on icon at bounding box center [1302, 319] width 15 height 20
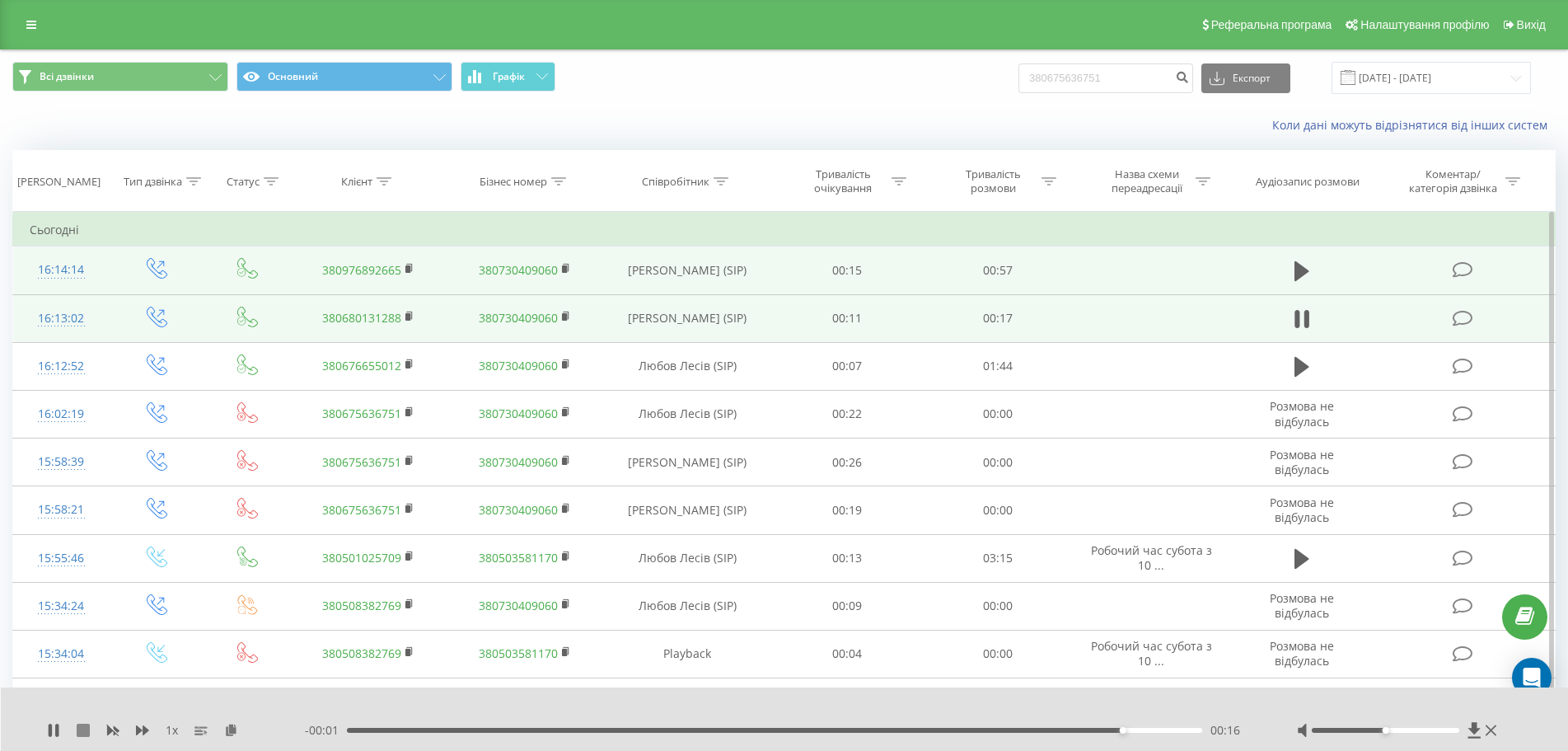
click at [85, 737] on button at bounding box center [83, 729] width 13 height 13
